Goal: Navigation & Orientation: Find specific page/section

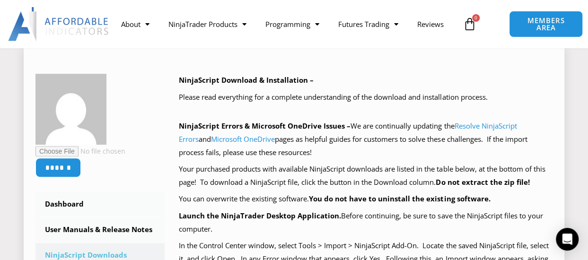
scroll to position [95, 0]
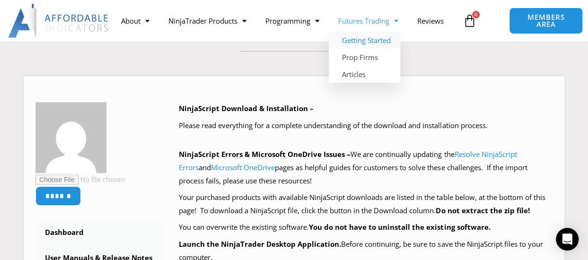
click at [355, 38] on link "Getting Started" at bounding box center [364, 40] width 71 height 17
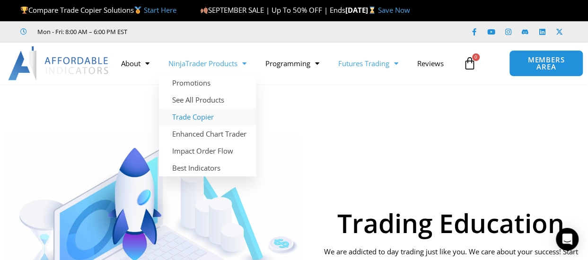
click at [206, 115] on link "Trade Copier" at bounding box center [207, 116] width 97 height 17
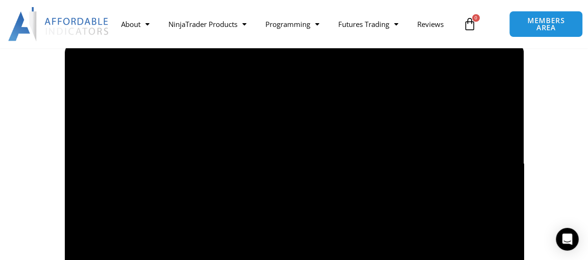
scroll to position [710, 0]
